Goal: Entertainment & Leisure: Consume media (video, audio)

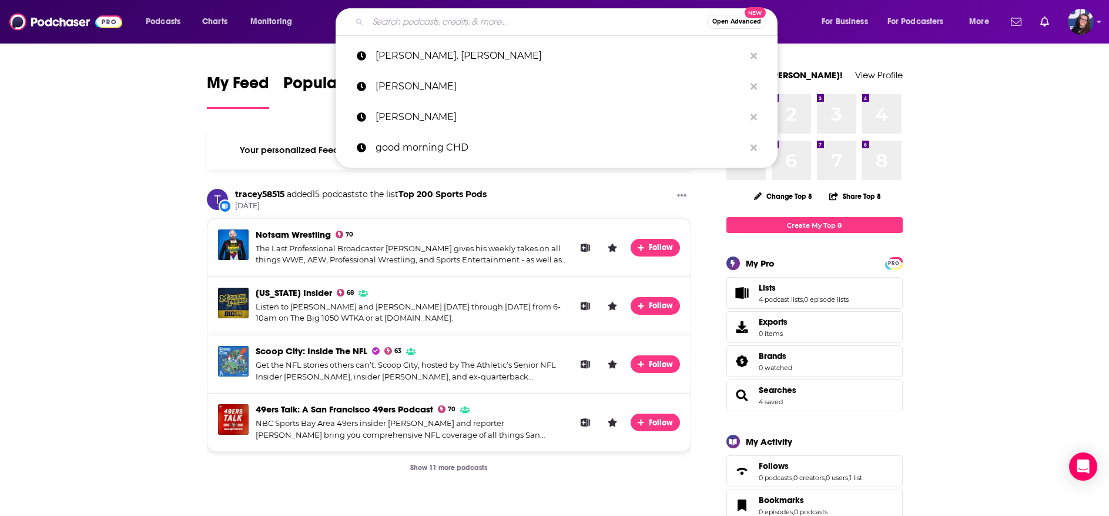
click at [469, 25] on input "Search podcasts, credits, & more..." at bounding box center [537, 21] width 339 height 19
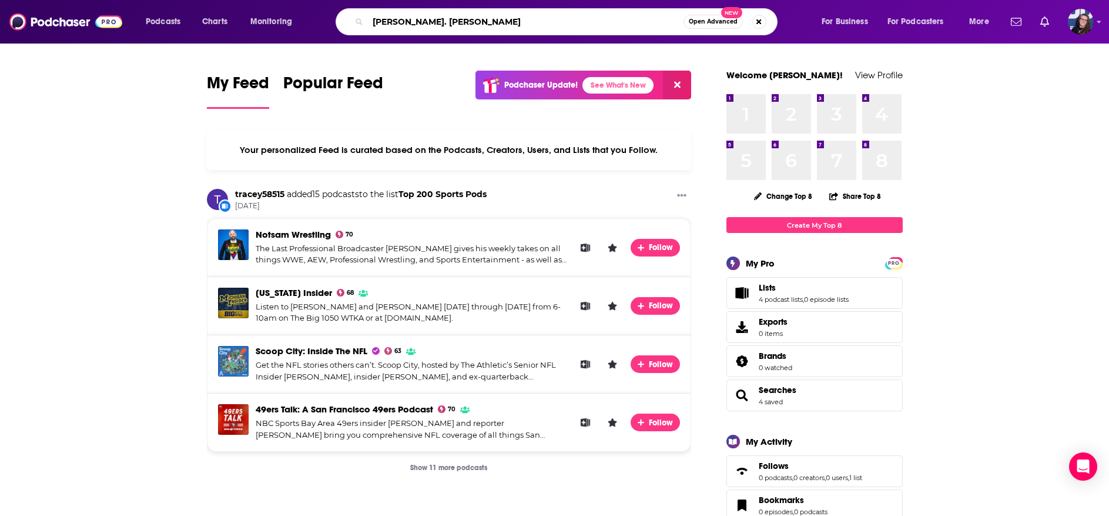
type input "[PERSON_NAME]. [PERSON_NAME]"
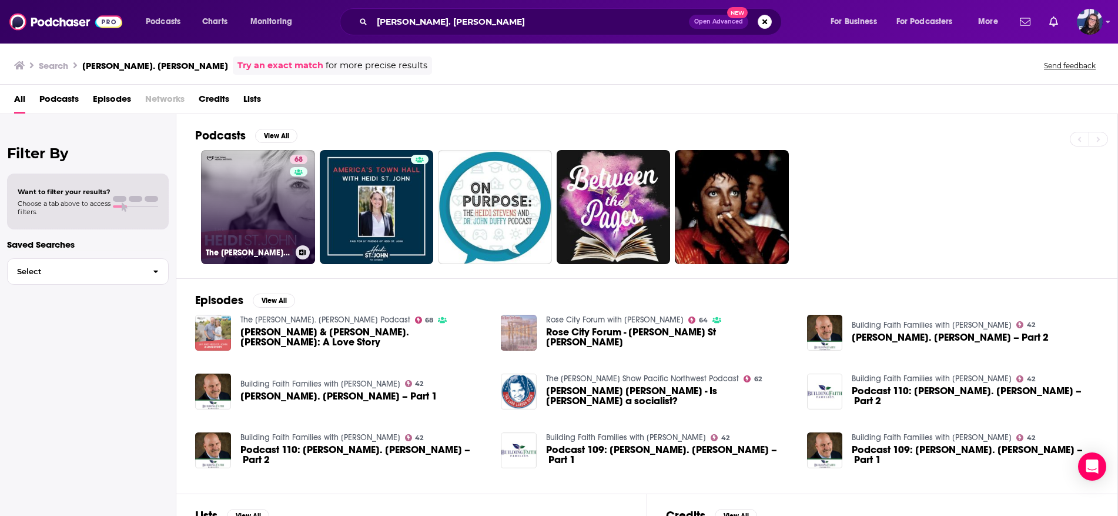
click at [263, 182] on link "68 The [PERSON_NAME]. [PERSON_NAME] Podcast" at bounding box center [258, 207] width 114 height 114
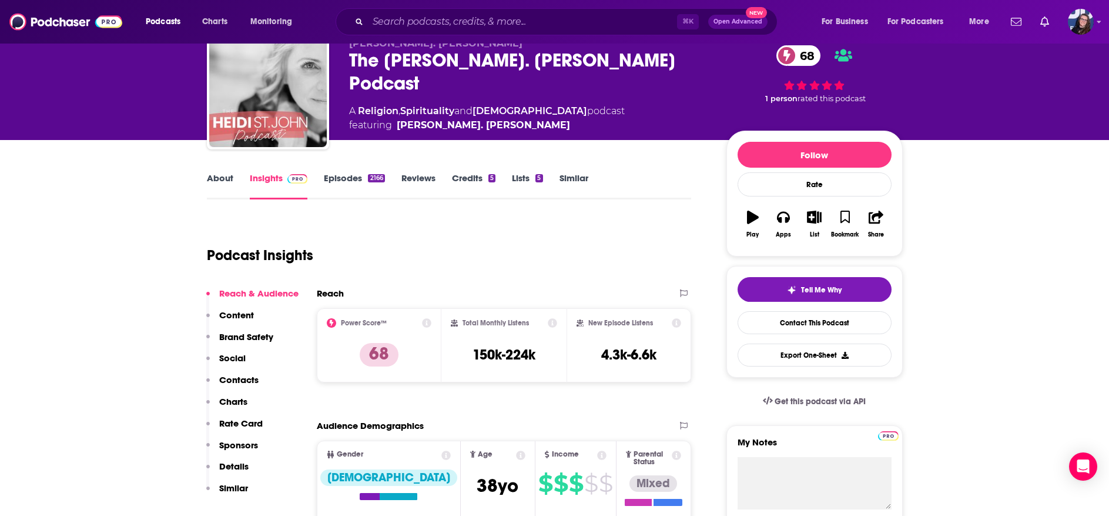
scroll to position [56, 0]
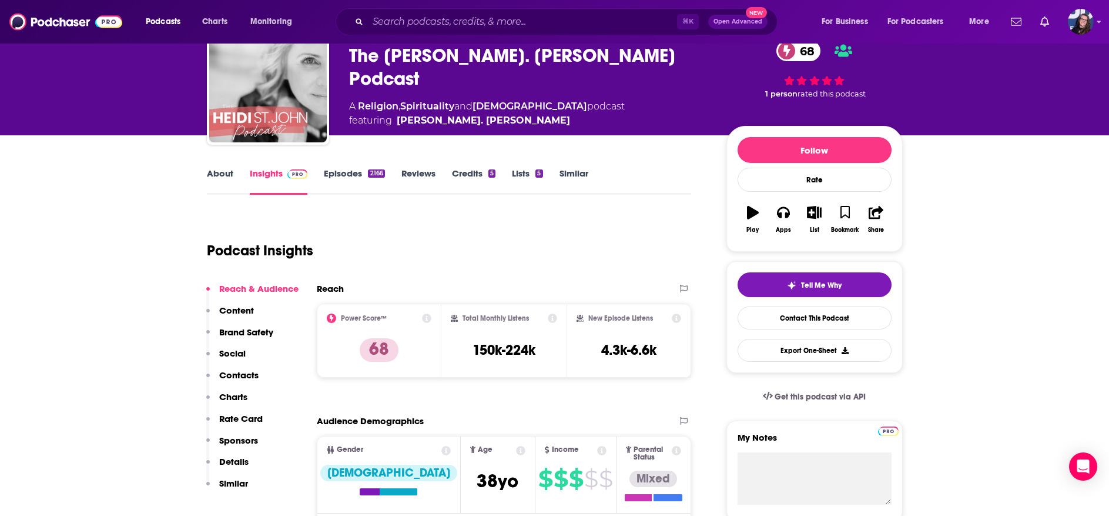
click at [346, 175] on link "Episodes 2166" at bounding box center [354, 181] width 61 height 27
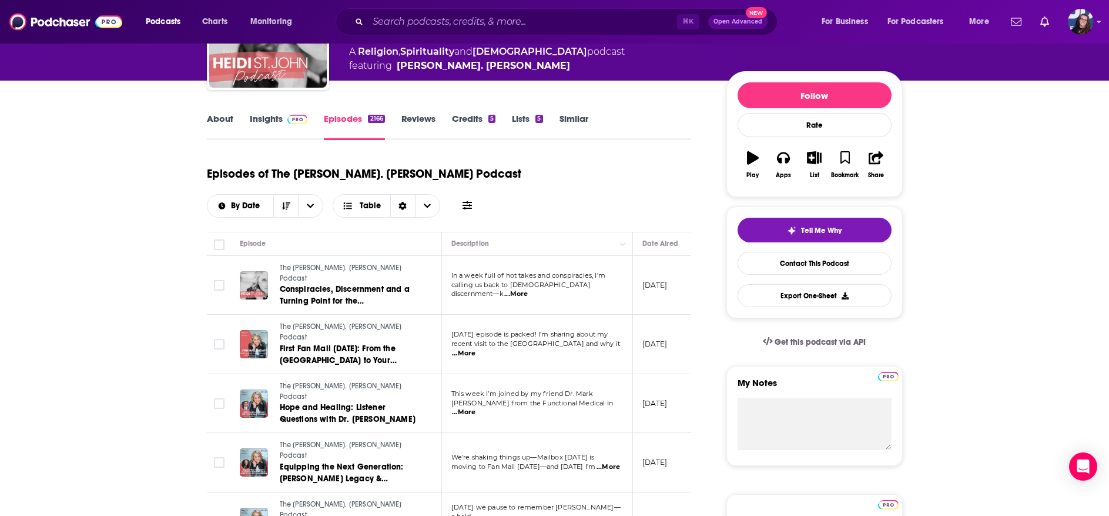
scroll to position [160, 0]
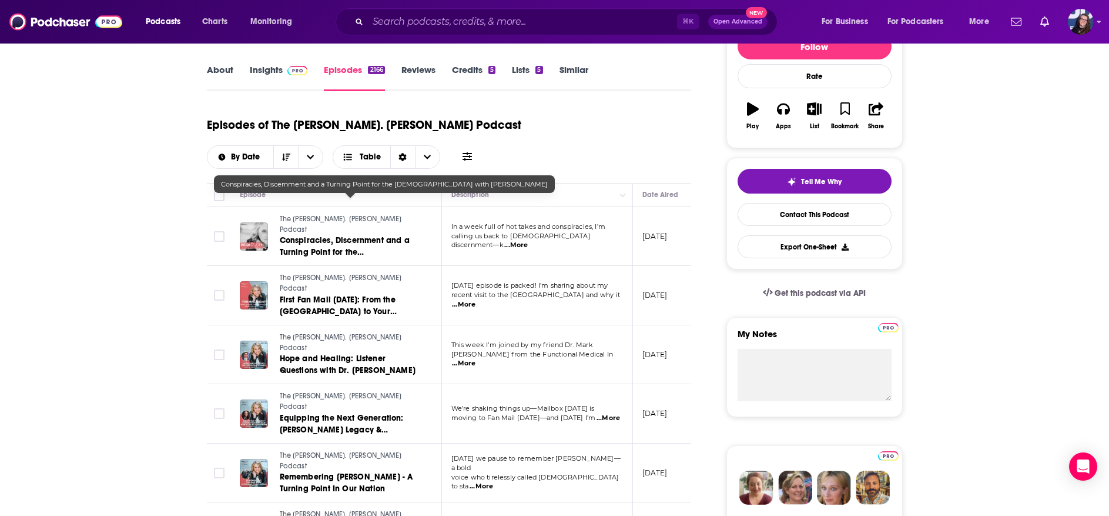
click at [323, 235] on span "Conspiracies, Discernment and a Turning Point for the [DEMOGRAPHIC_DATA] with […" at bounding box center [345, 257] width 130 height 45
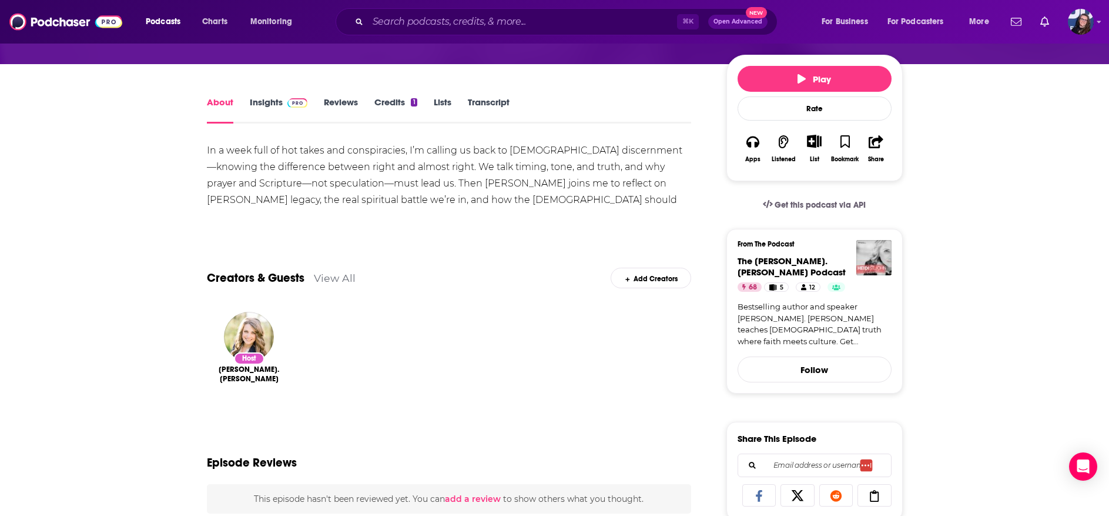
scroll to position [132, 0]
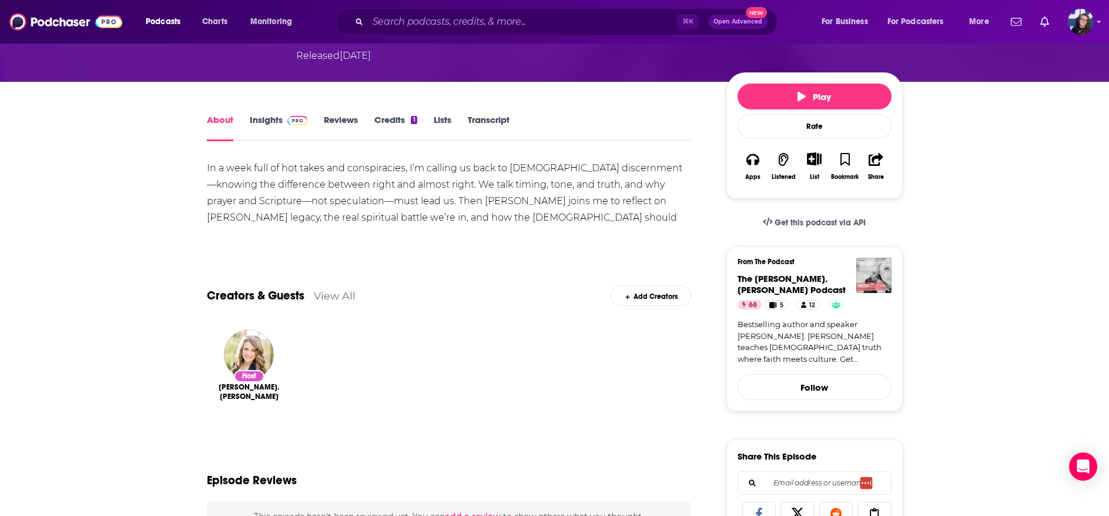
click at [788, 153] on icon "button" at bounding box center [784, 159] width 10 height 13
click at [784, 153] on icon "button" at bounding box center [784, 159] width 10 height 13
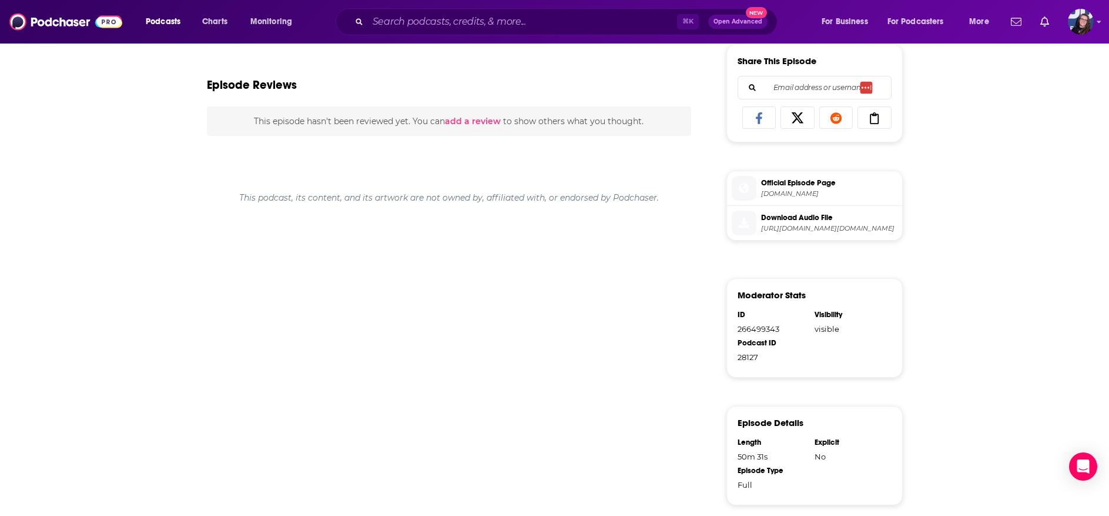
scroll to position [0, 0]
